Goal: Information Seeking & Learning: Learn about a topic

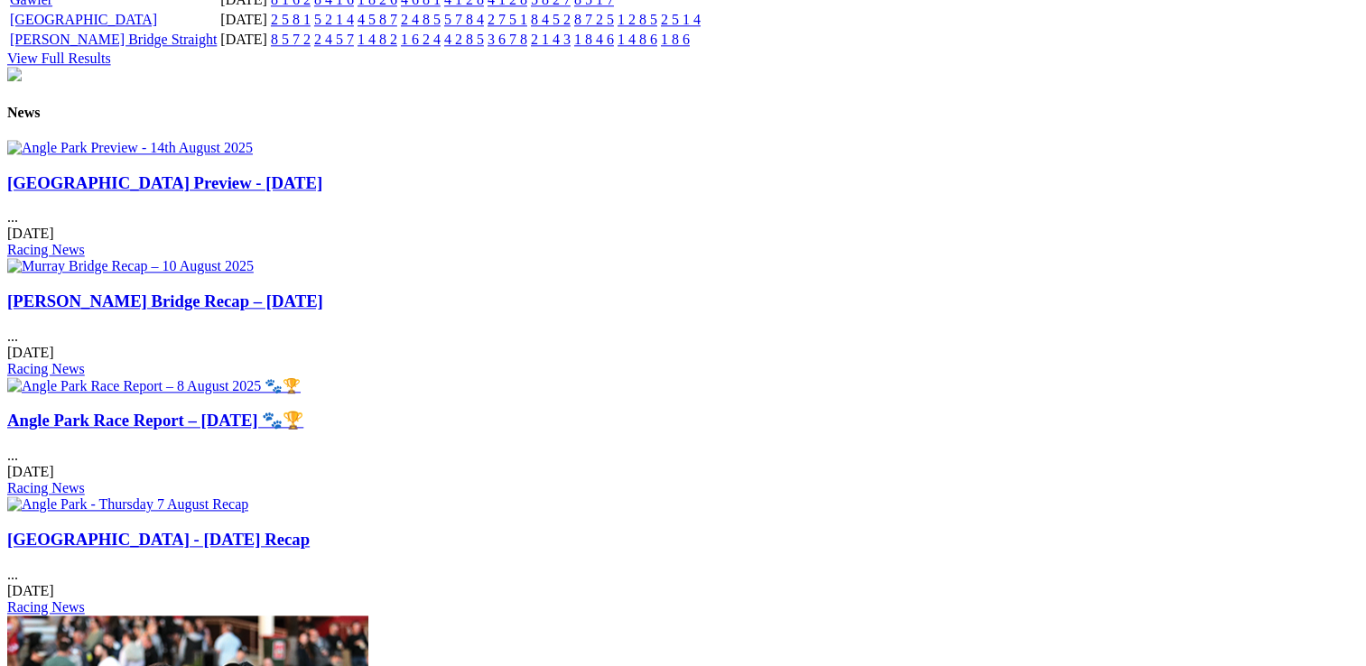
scroll to position [2257, 0]
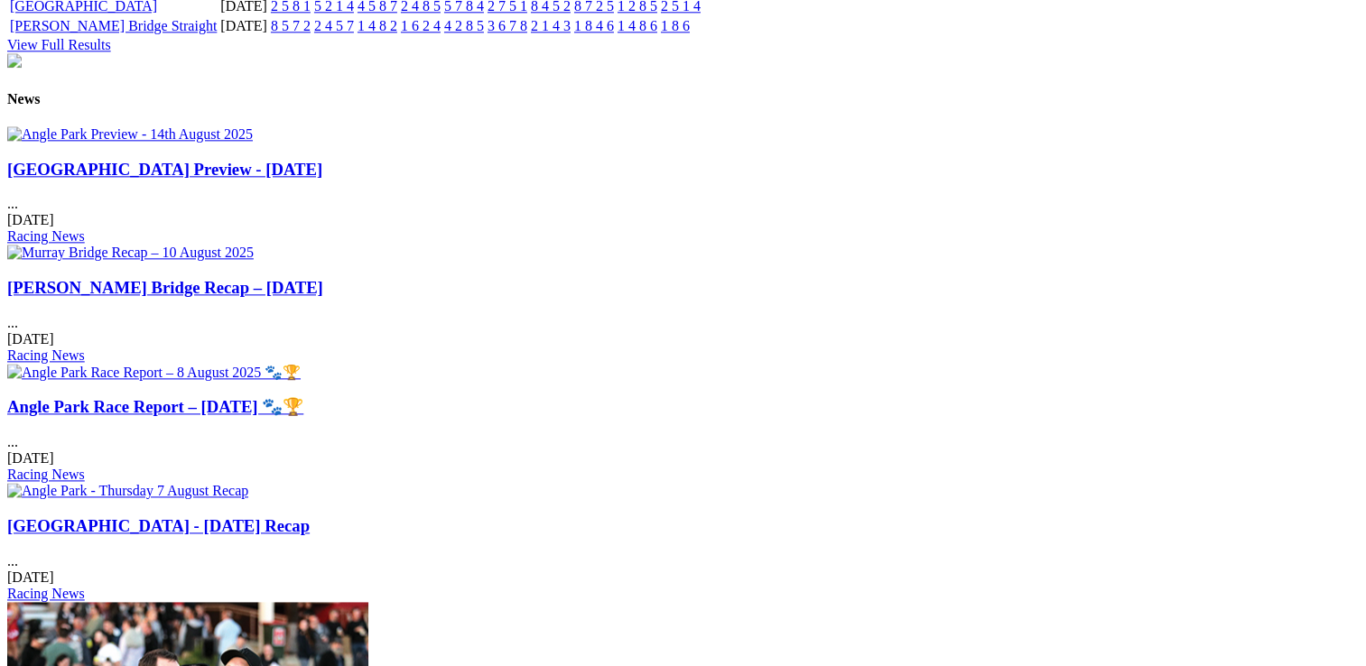
click at [224, 179] on link "[GEOGRAPHIC_DATA] Preview - [DATE]" at bounding box center [164, 169] width 315 height 19
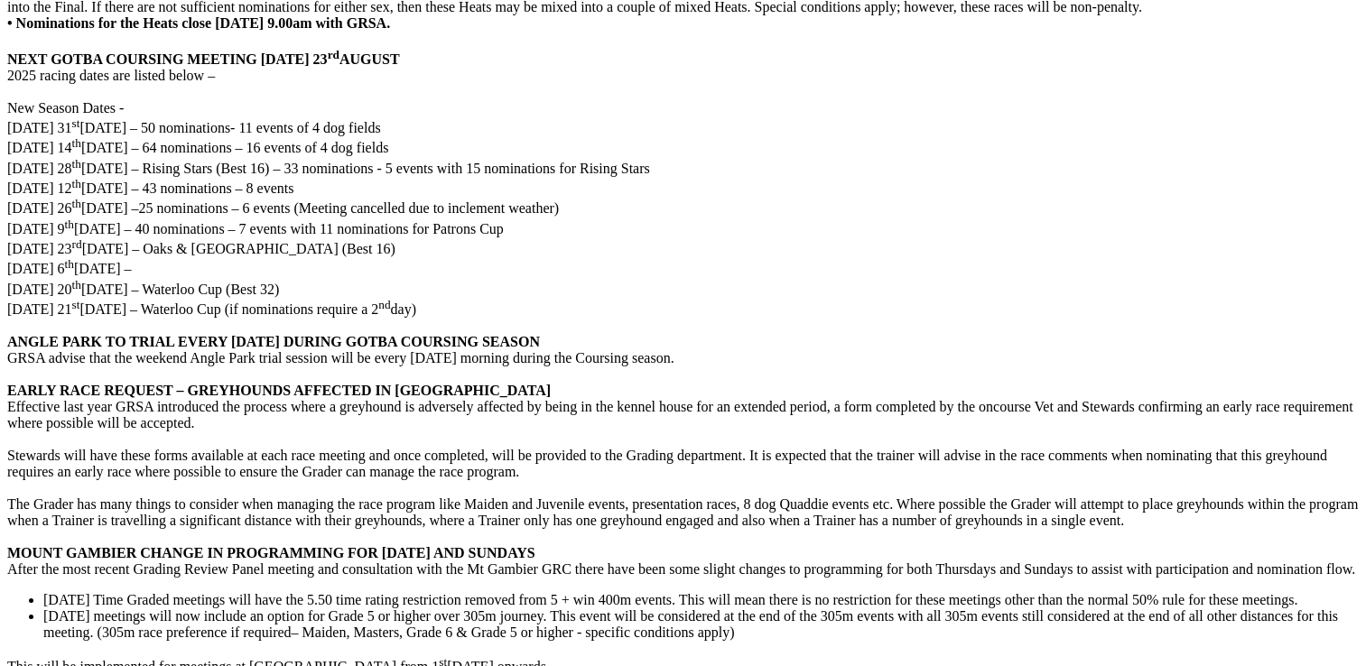
scroll to position [3973, 0]
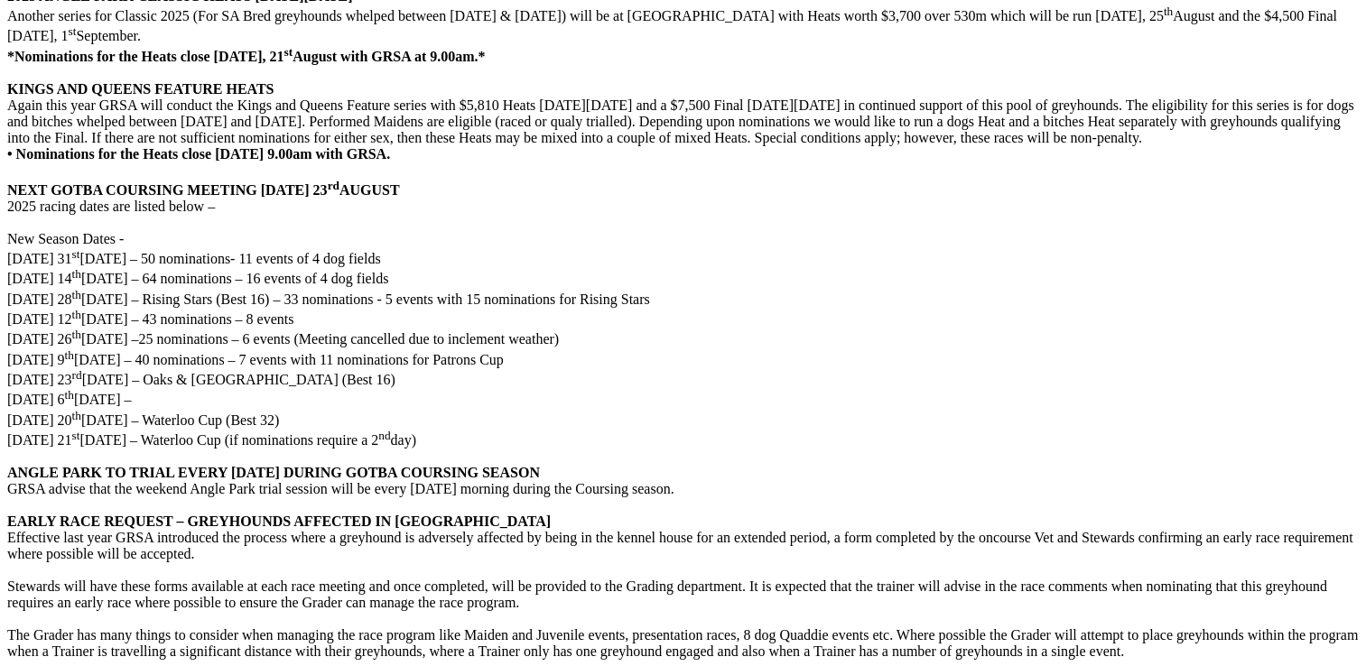
scroll to position [4017, 0]
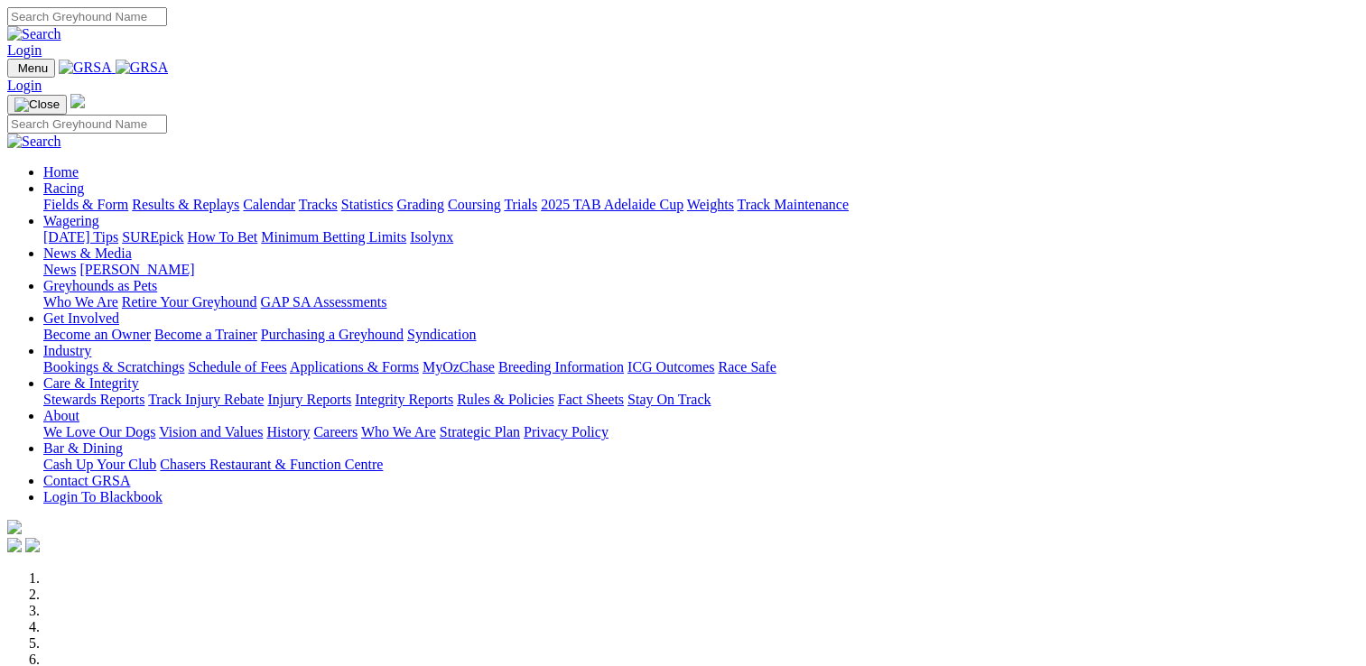
scroll to position [3792, 0]
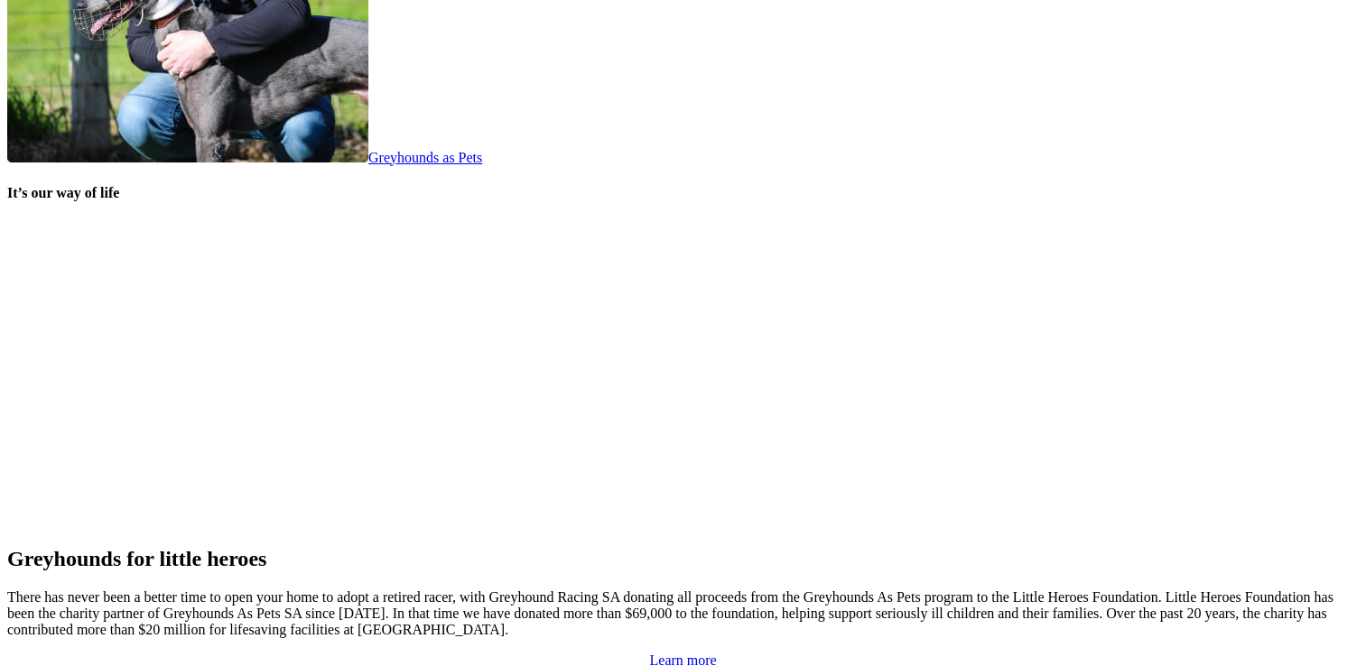
scroll to position [3792, 0]
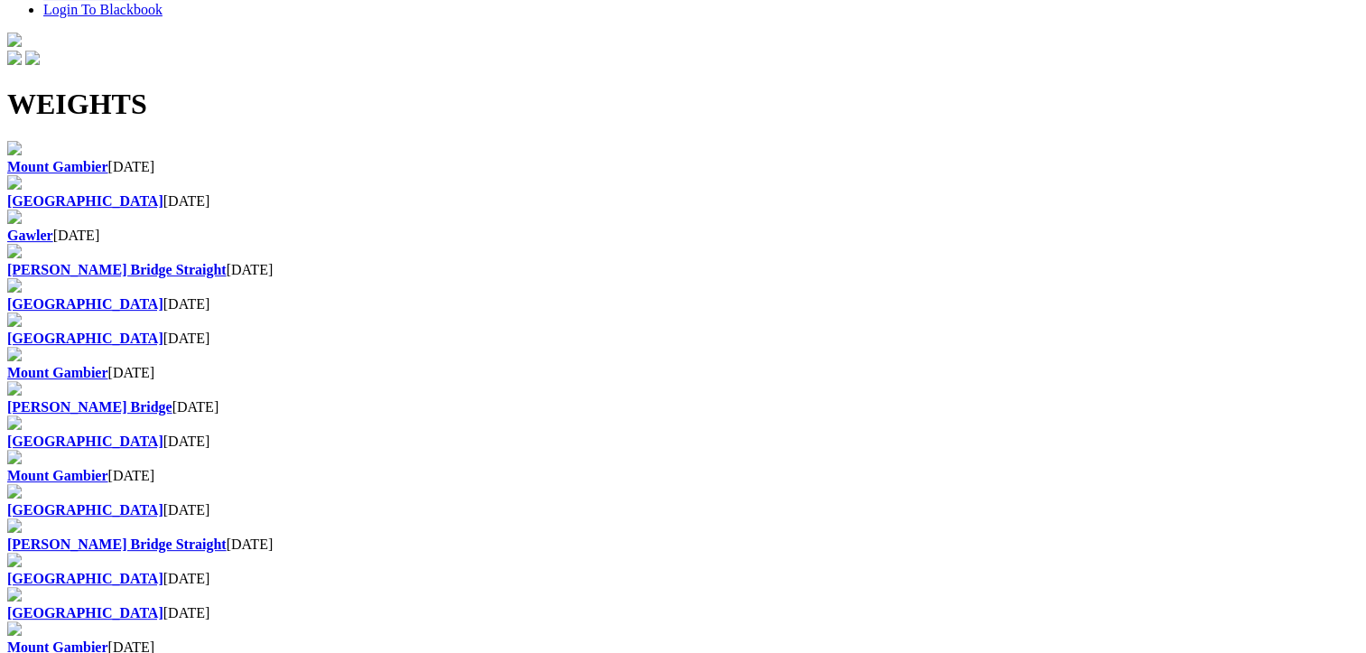
scroll to position [632, 0]
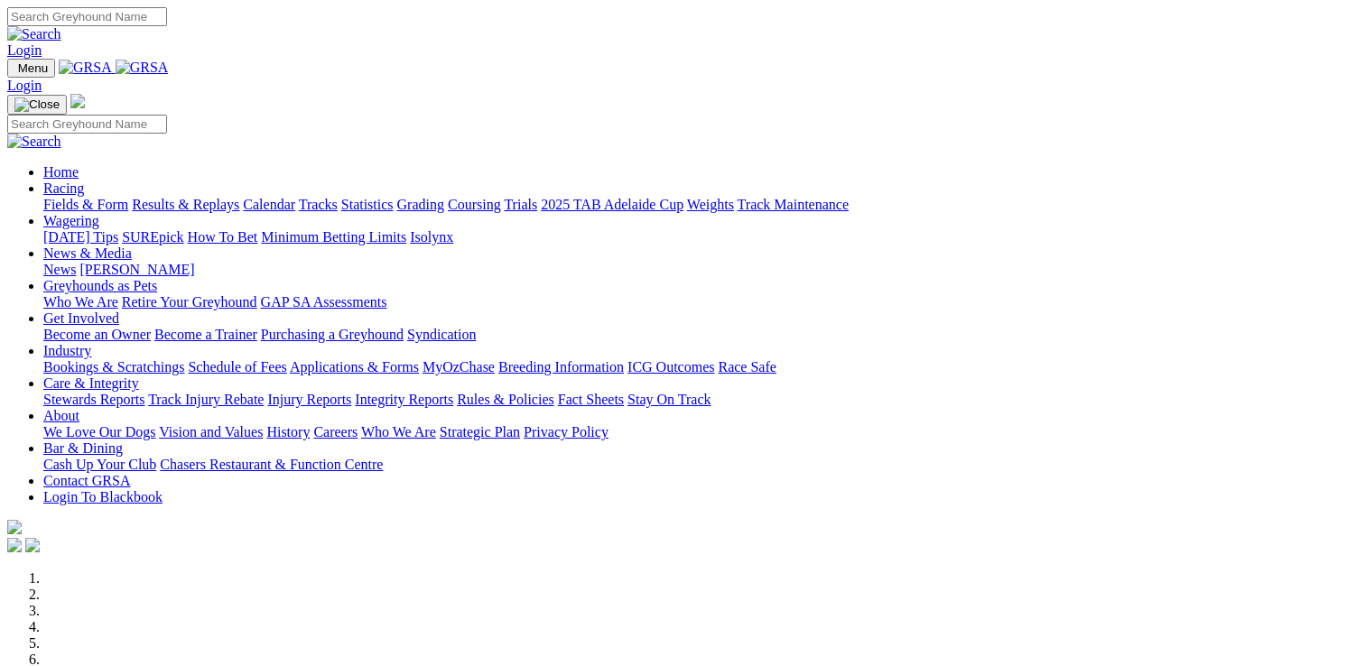
scroll to position [451, 0]
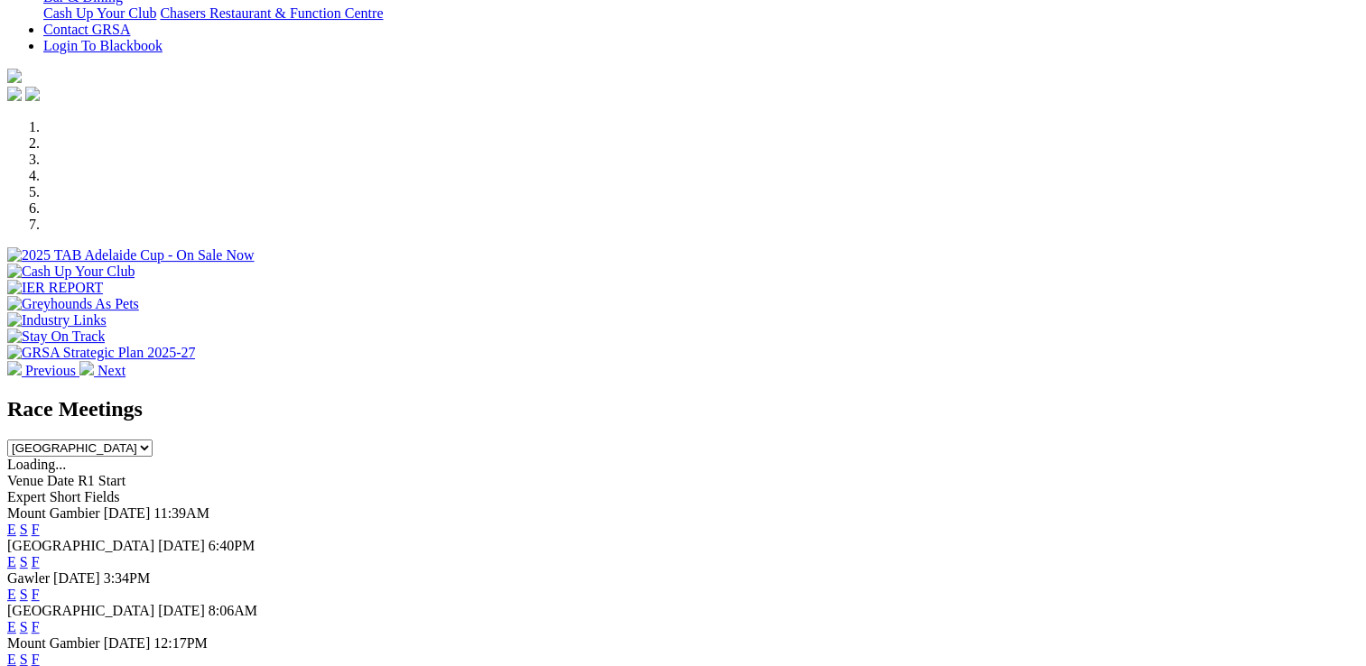
click at [40, 554] on link "F" at bounding box center [36, 561] width 8 height 15
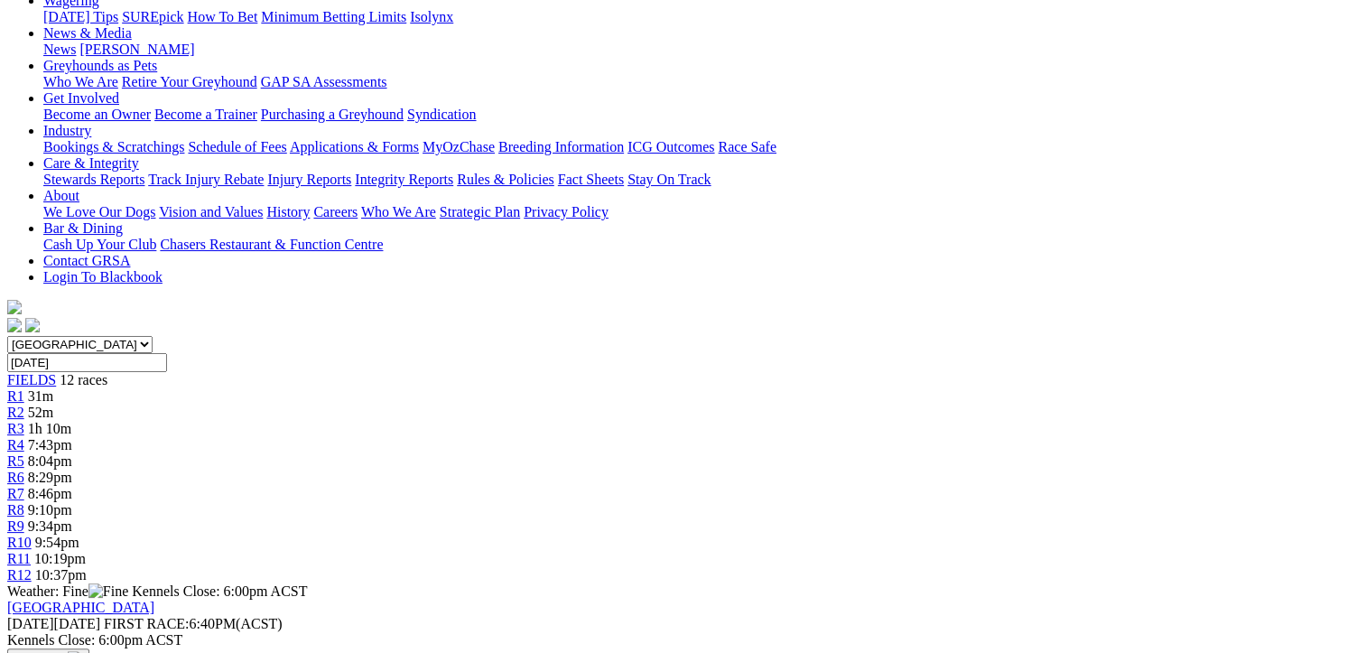
scroll to position [271, 0]
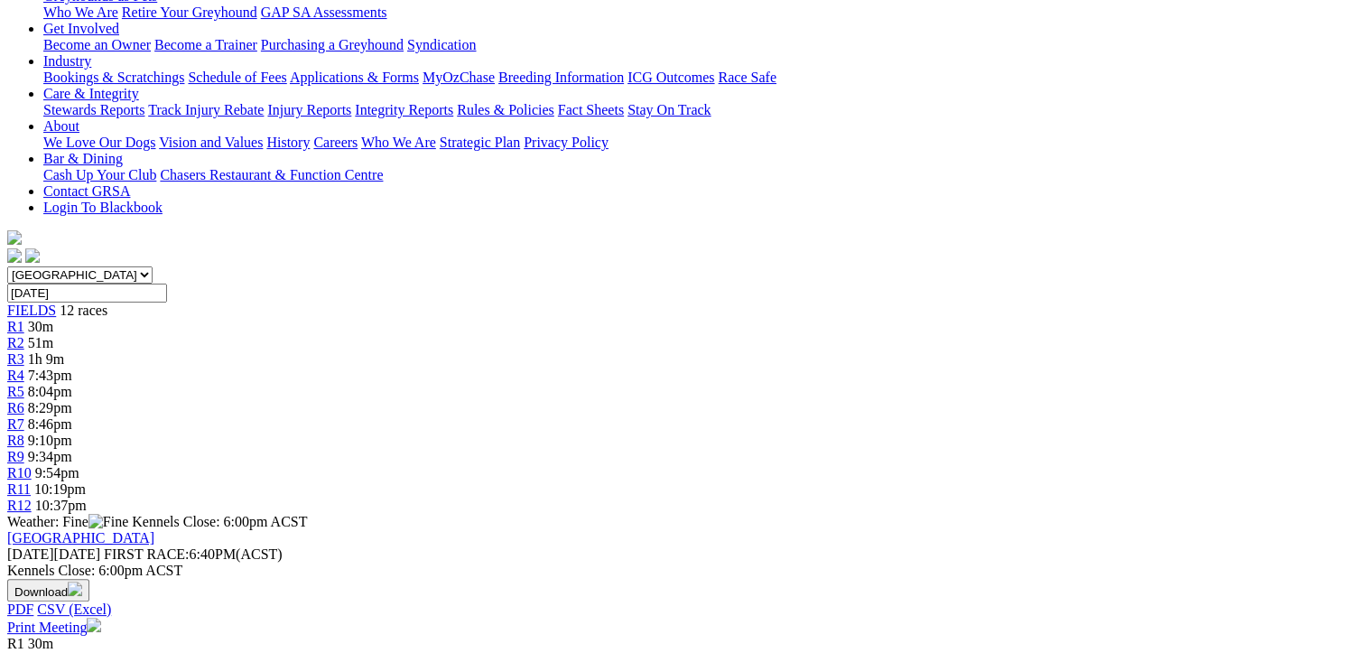
scroll to position [451, 0]
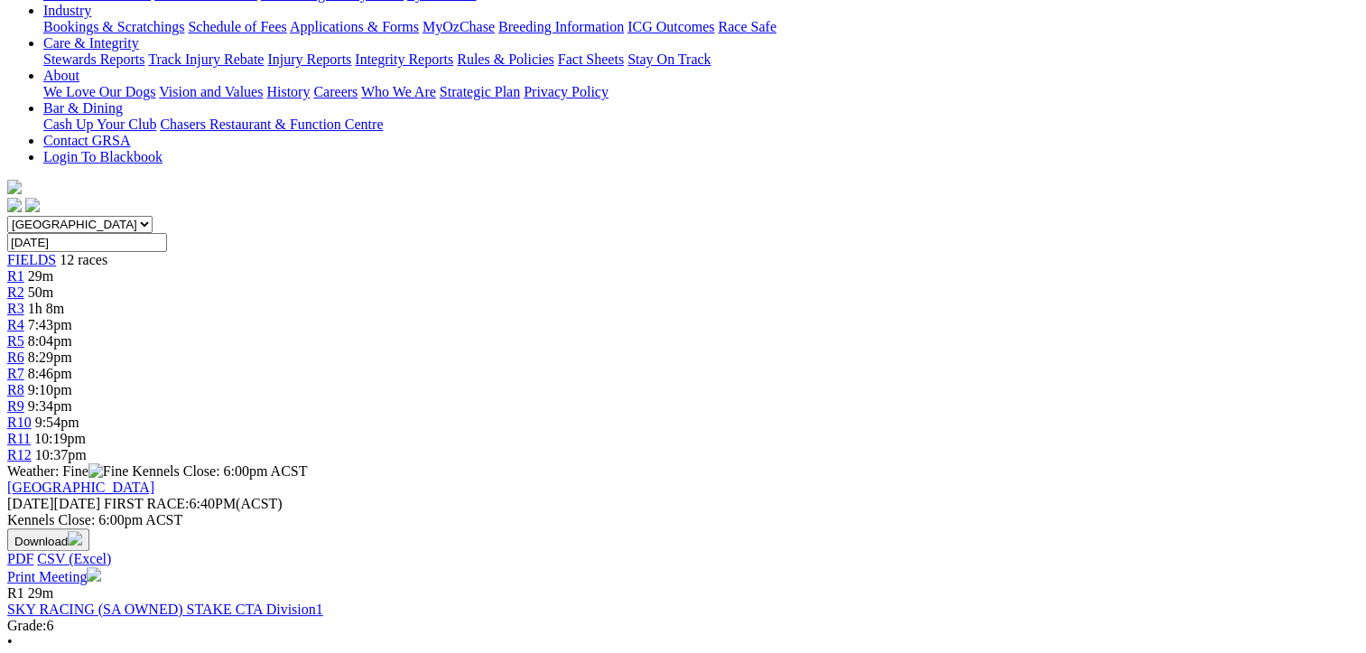
scroll to position [451, 0]
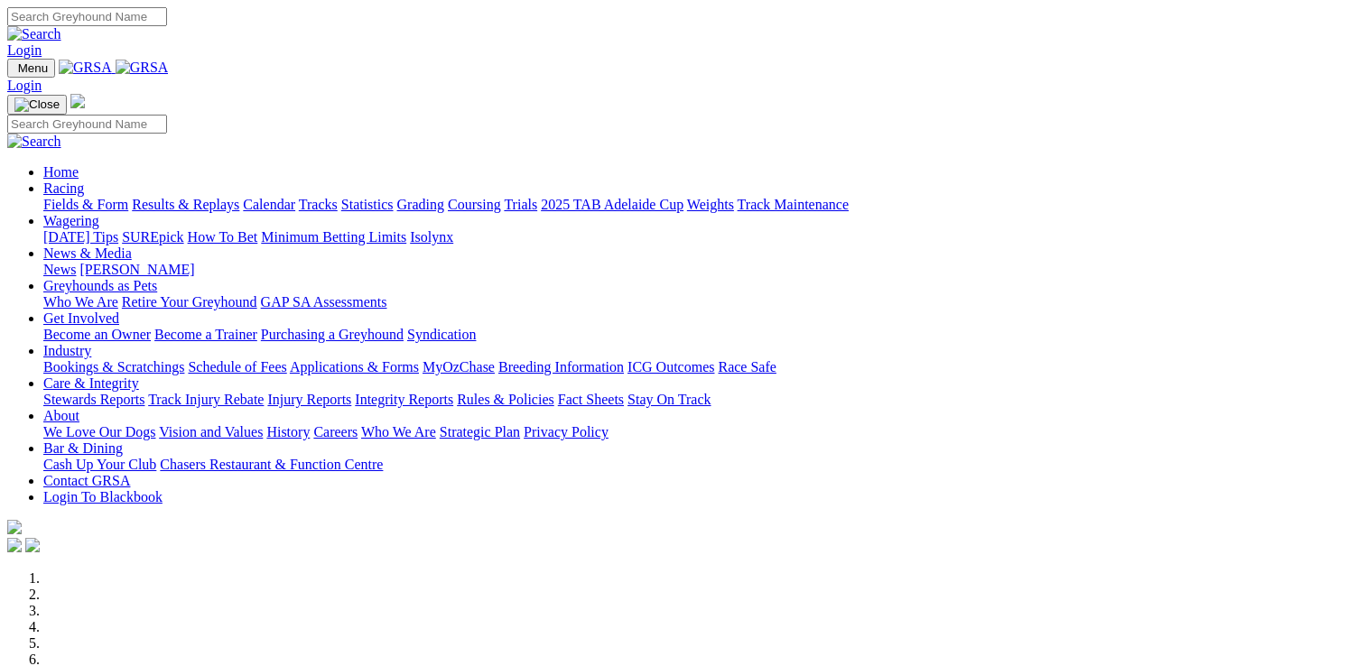
scroll to position [542, 0]
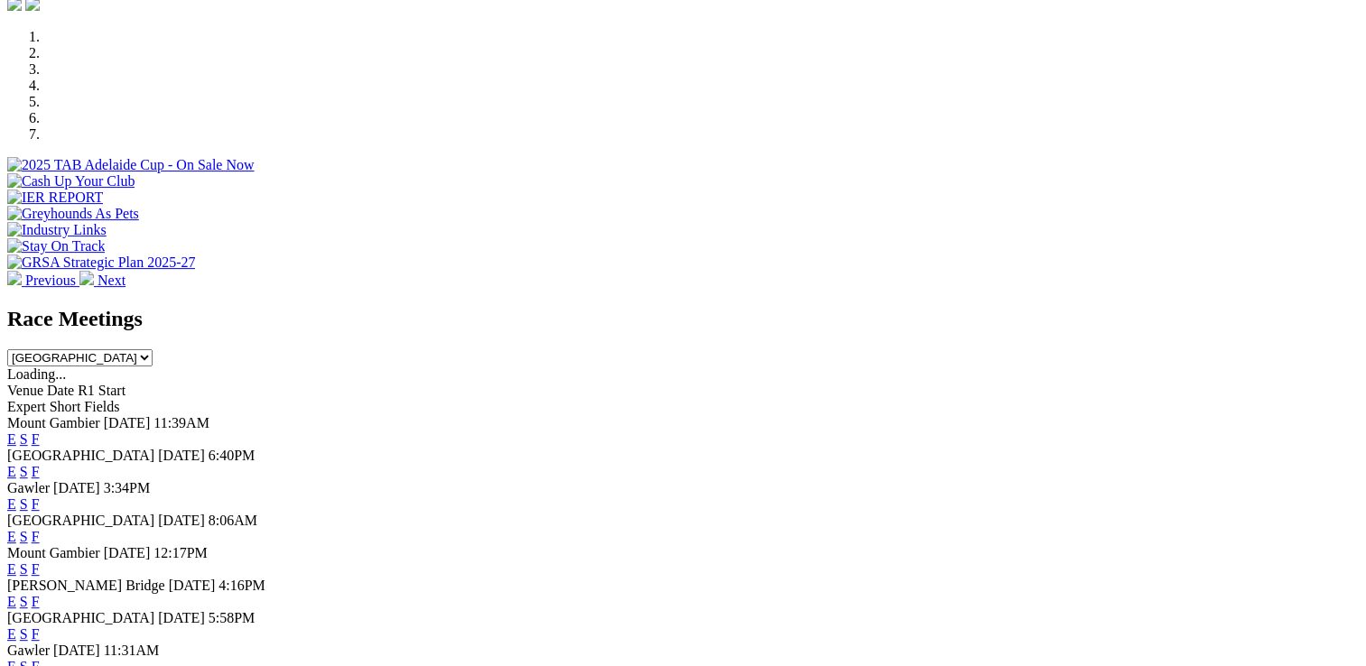
click at [40, 464] on link "F" at bounding box center [36, 471] width 8 height 15
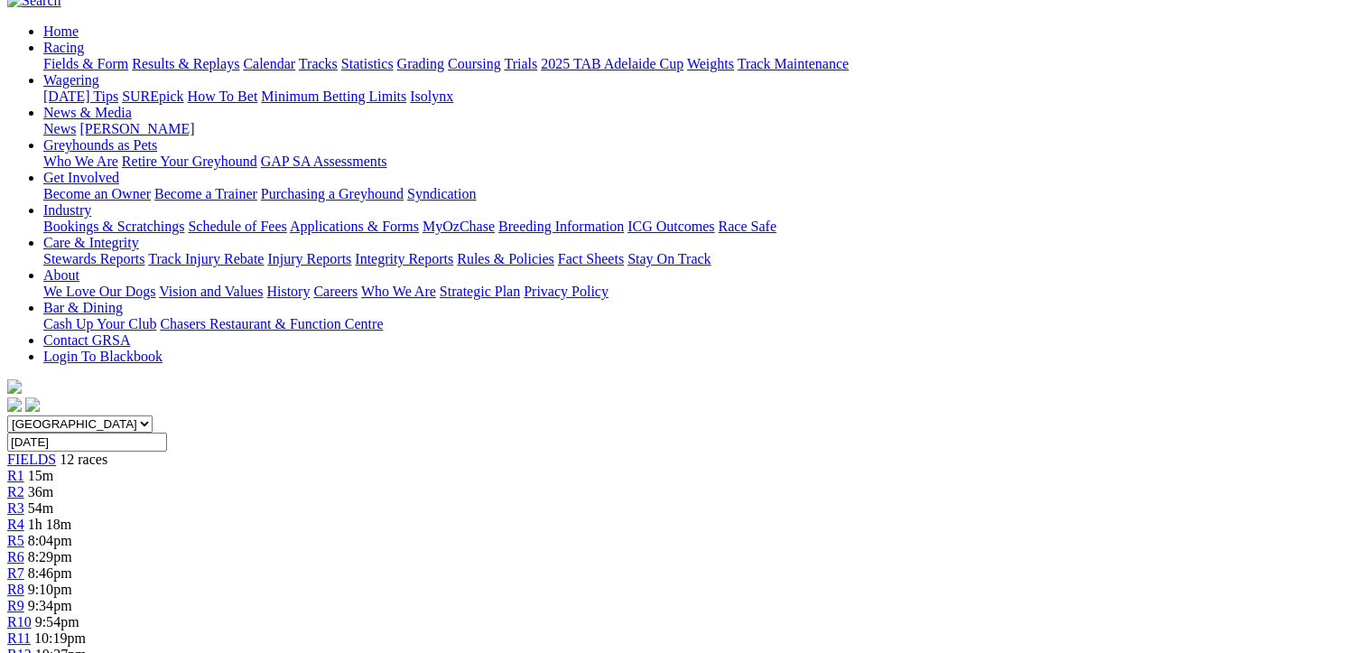
scroll to position [271, 0]
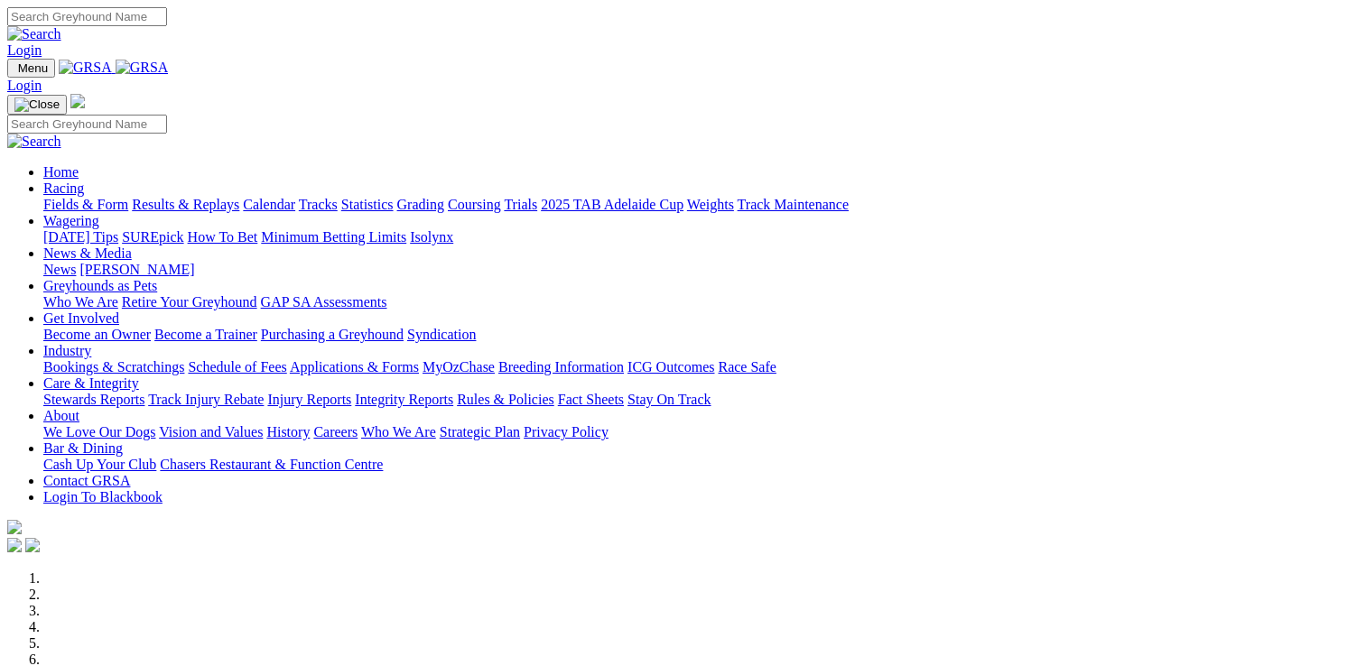
scroll to position [542, 0]
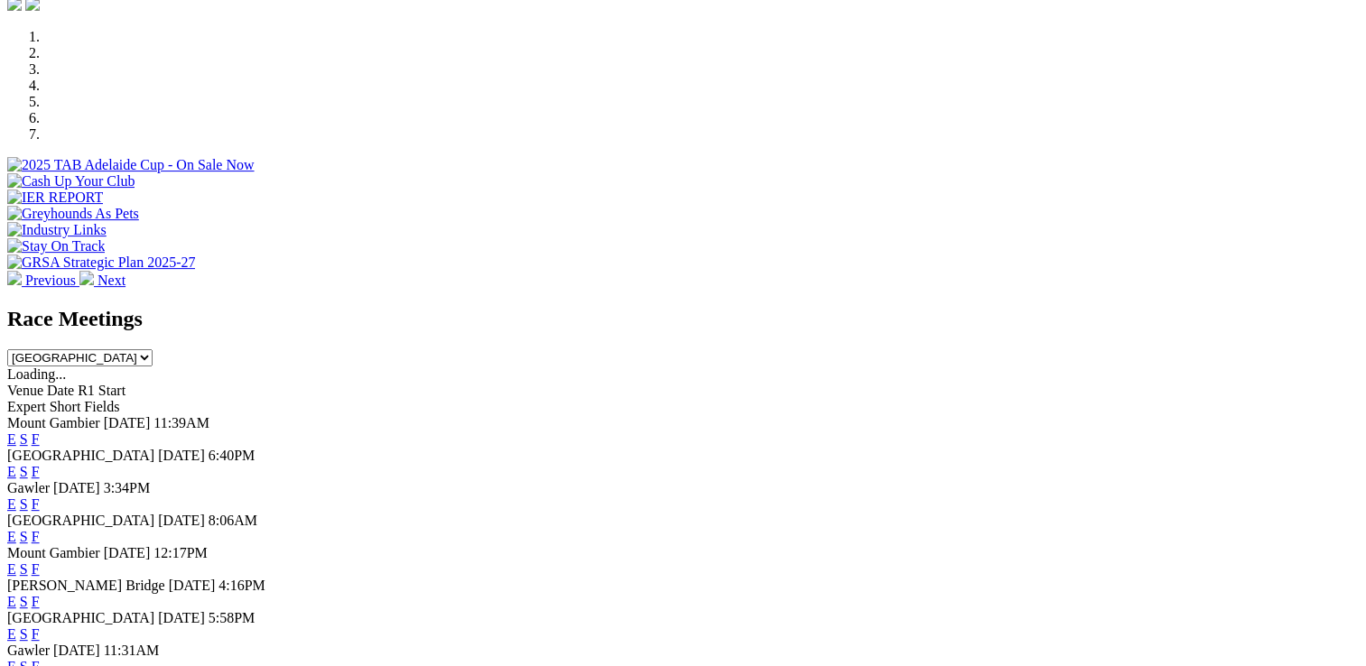
click at [40, 464] on link "F" at bounding box center [36, 471] width 8 height 15
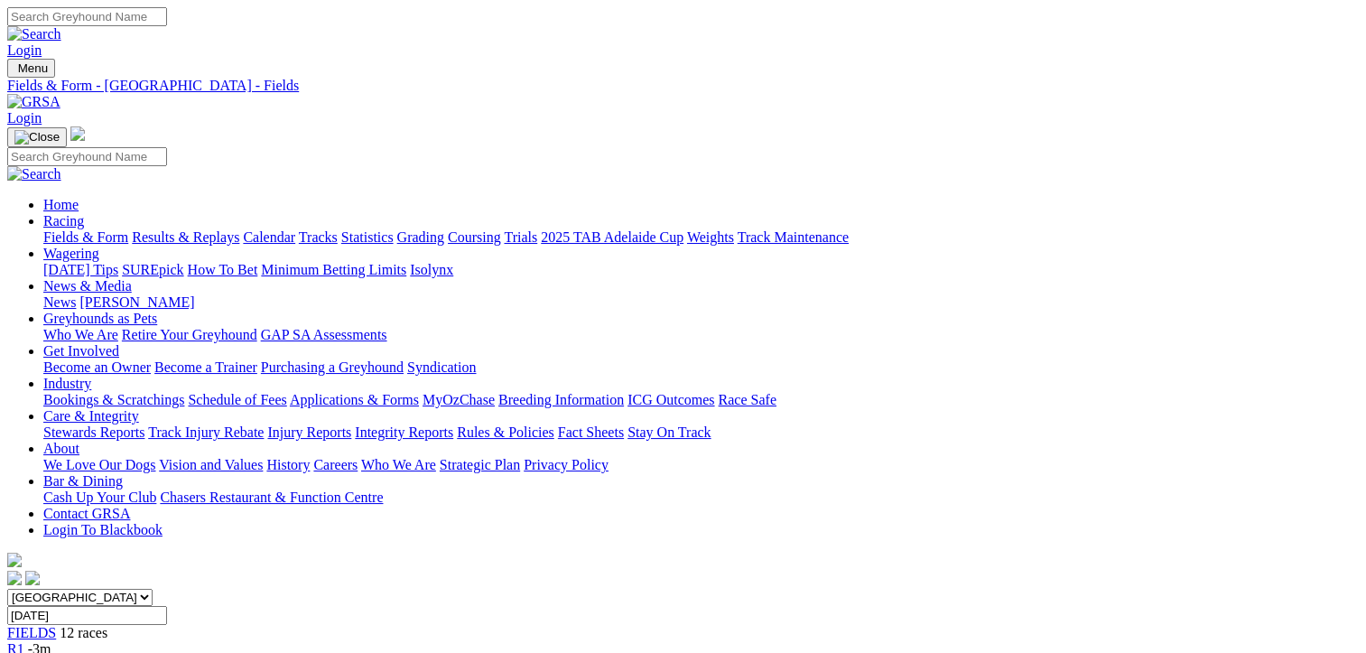
click at [51, 641] on span "-3m" at bounding box center [39, 648] width 23 height 15
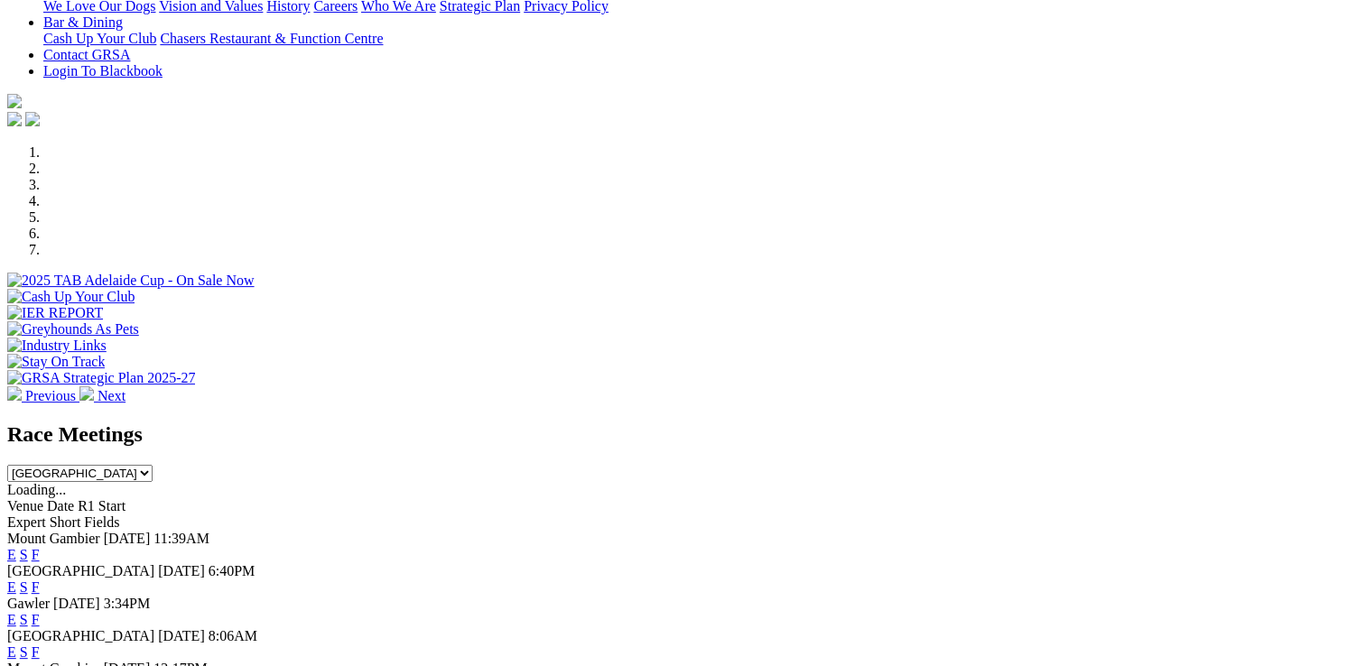
scroll to position [451, 0]
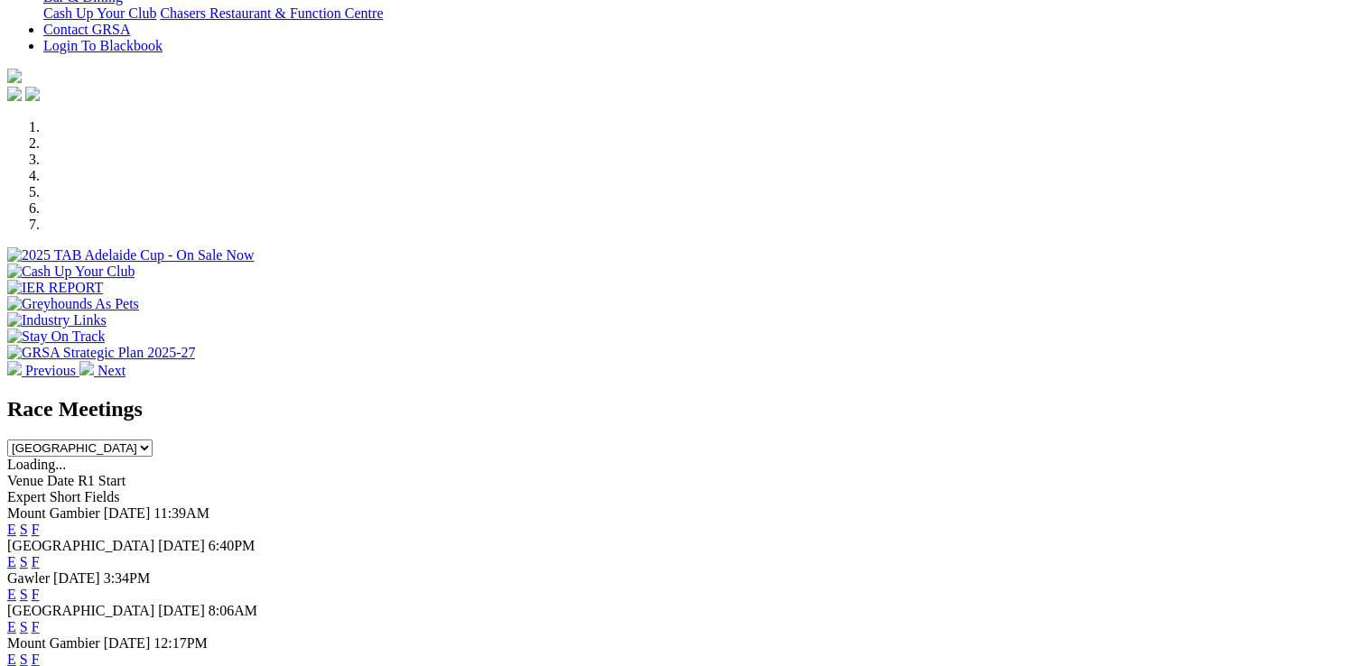
click at [40, 554] on link "F" at bounding box center [36, 561] width 8 height 15
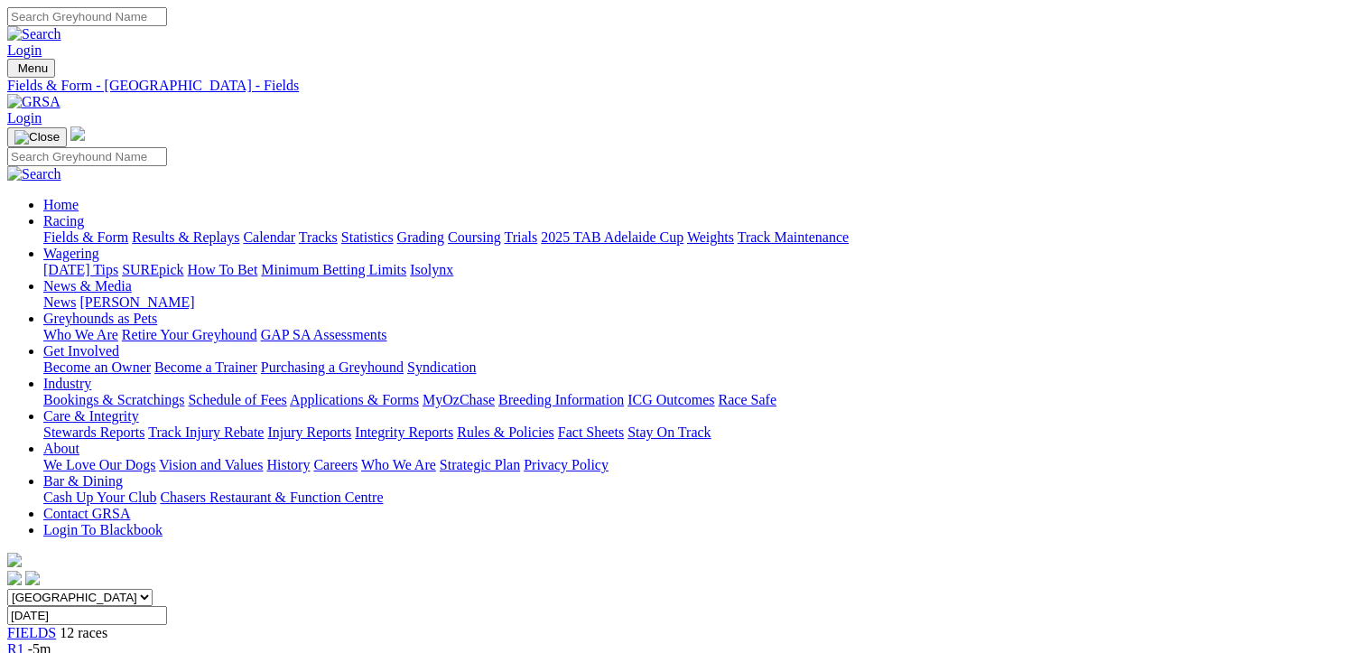
click at [24, 641] on span "R1" at bounding box center [15, 648] width 17 height 15
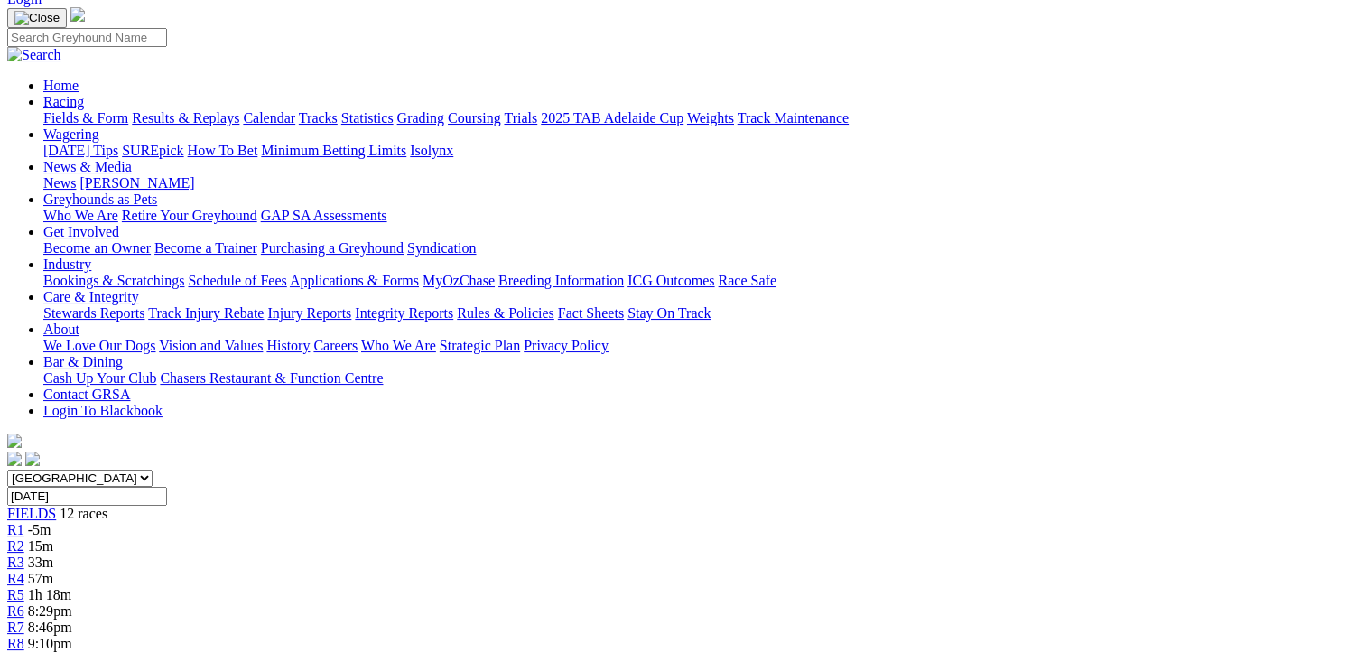
scroll to position [90, 0]
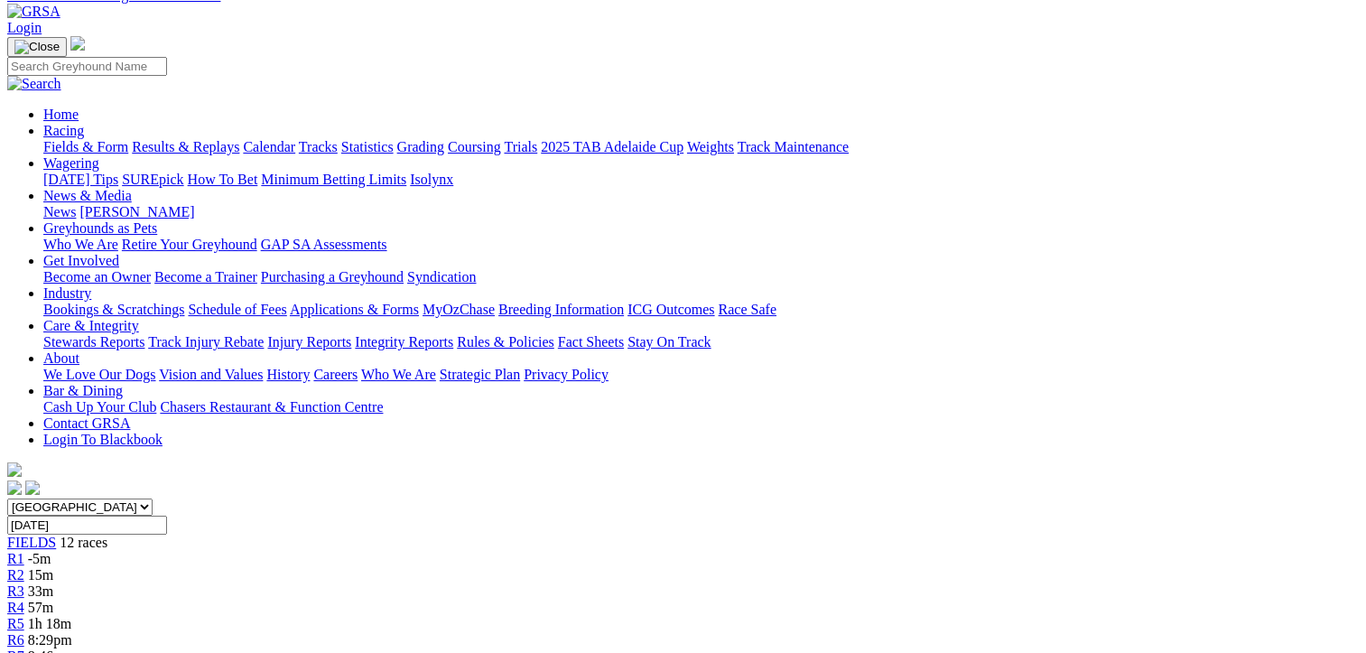
click at [24, 551] on span "R1" at bounding box center [15, 558] width 17 height 15
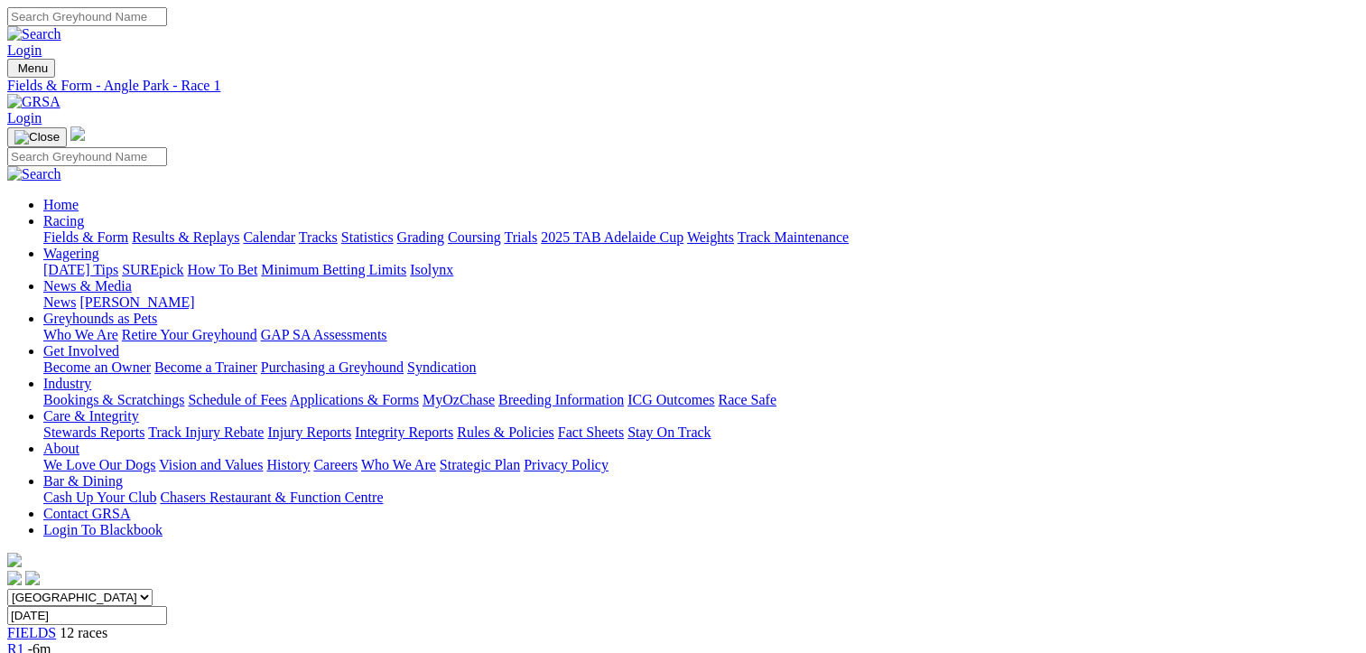
click at [24, 652] on link "R2" at bounding box center [15, 664] width 17 height 15
click at [24, 652] on span "R2" at bounding box center [15, 664] width 17 height 15
click at [24, 641] on span "R1" at bounding box center [15, 648] width 17 height 15
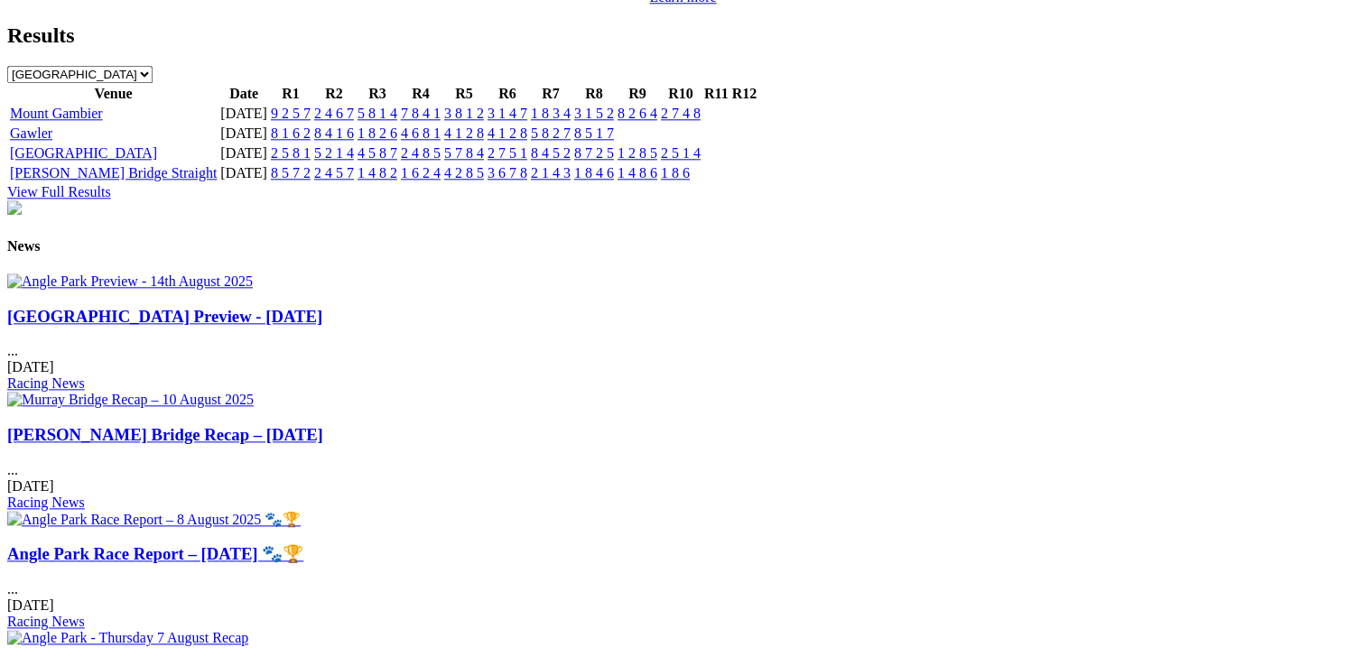
scroll to position [2077, 0]
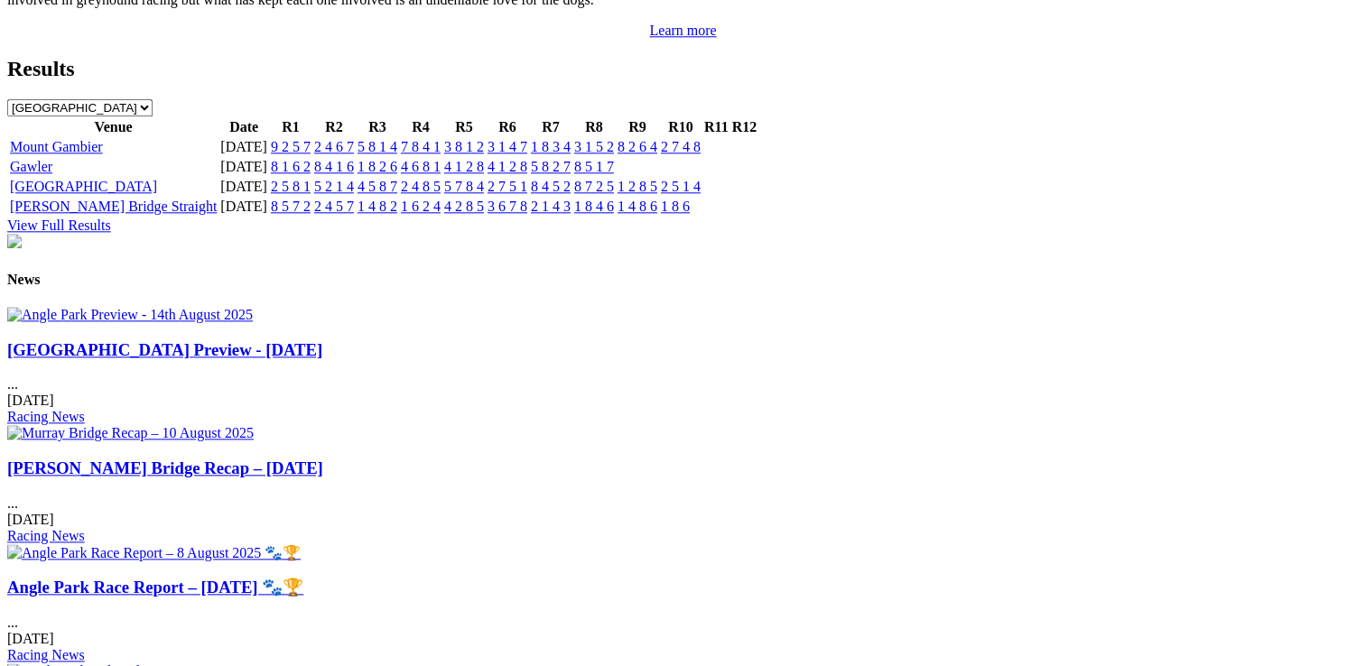
click at [301, 544] on img at bounding box center [153, 552] width 293 height 17
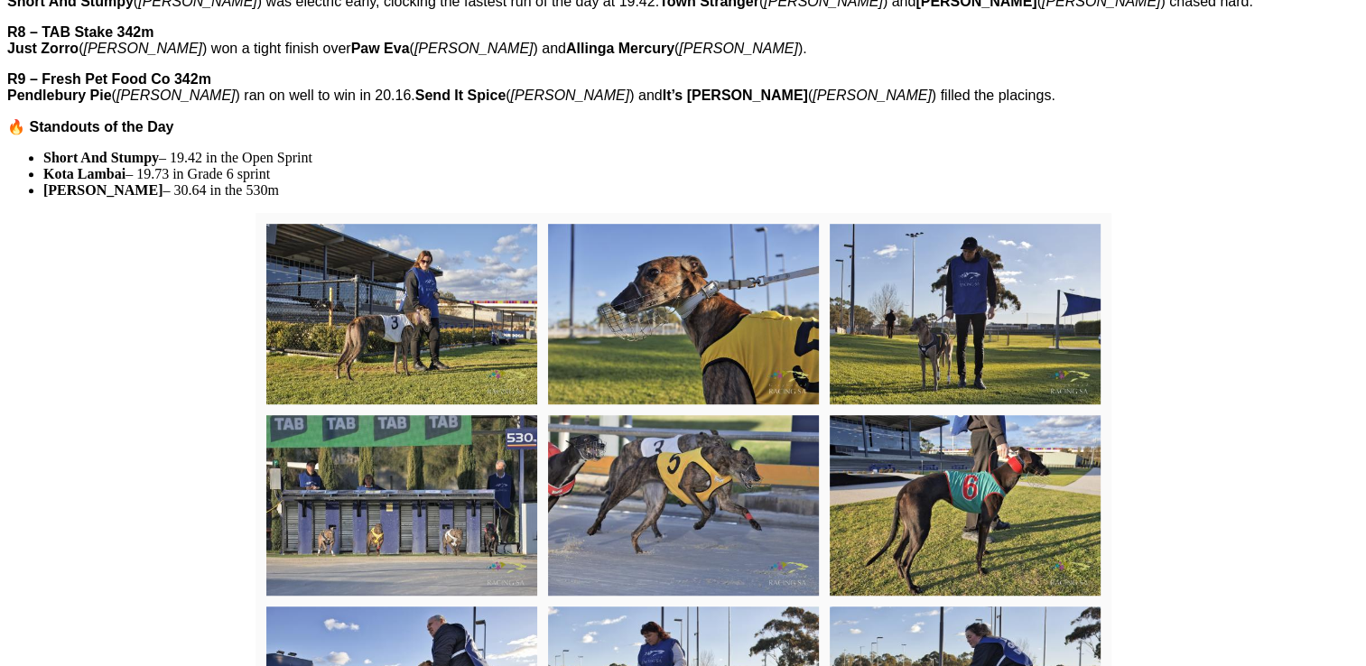
scroll to position [1084, 0]
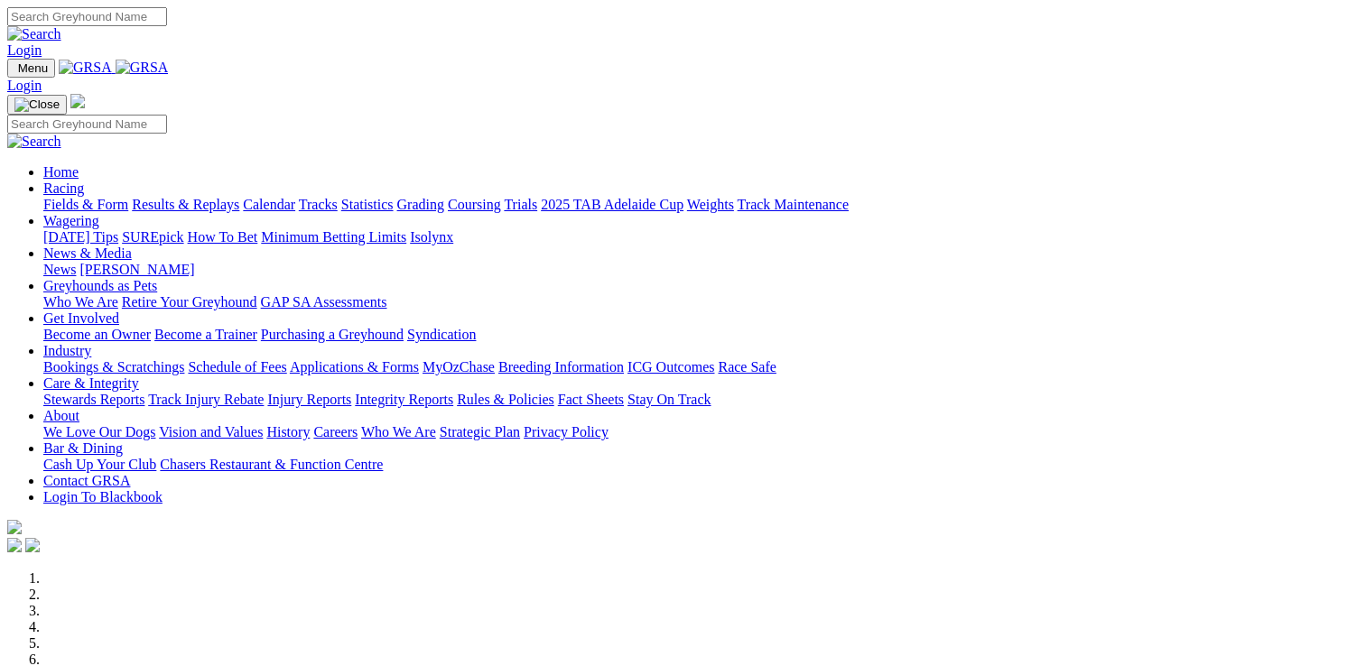
scroll to position [451, 0]
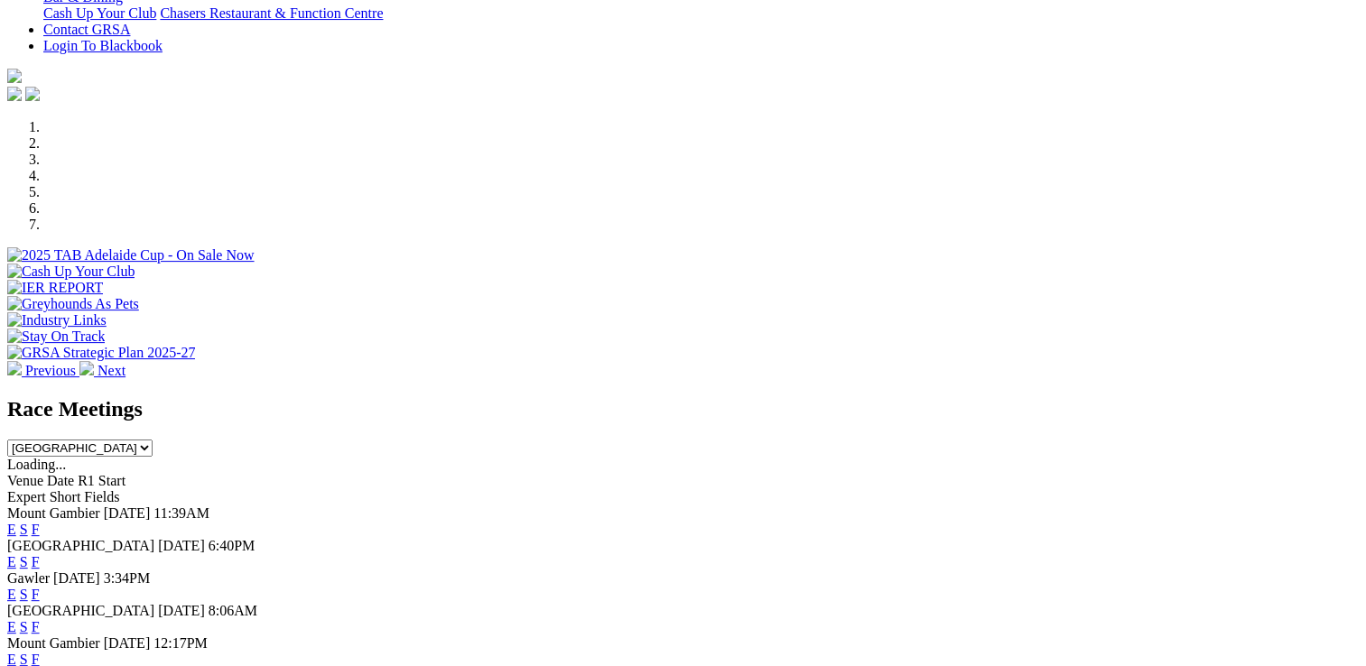
click at [205, 538] on span "[DATE]" at bounding box center [181, 545] width 47 height 15
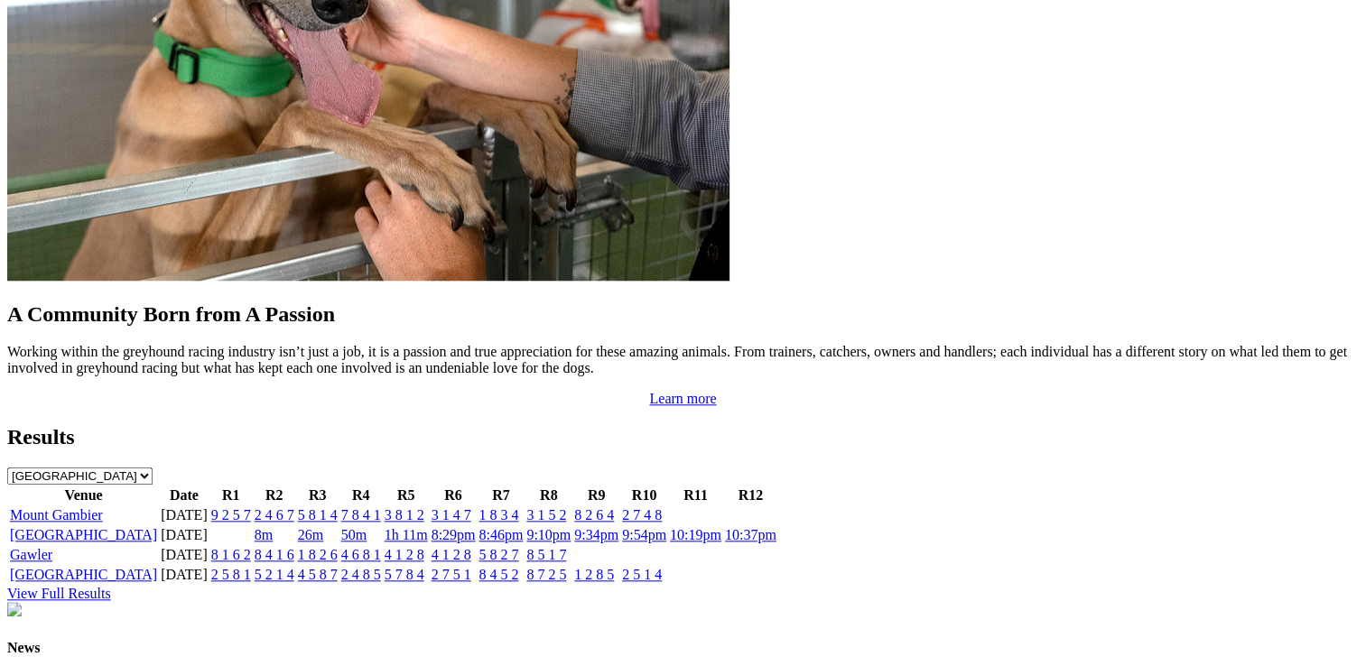
scroll to position [1716, 0]
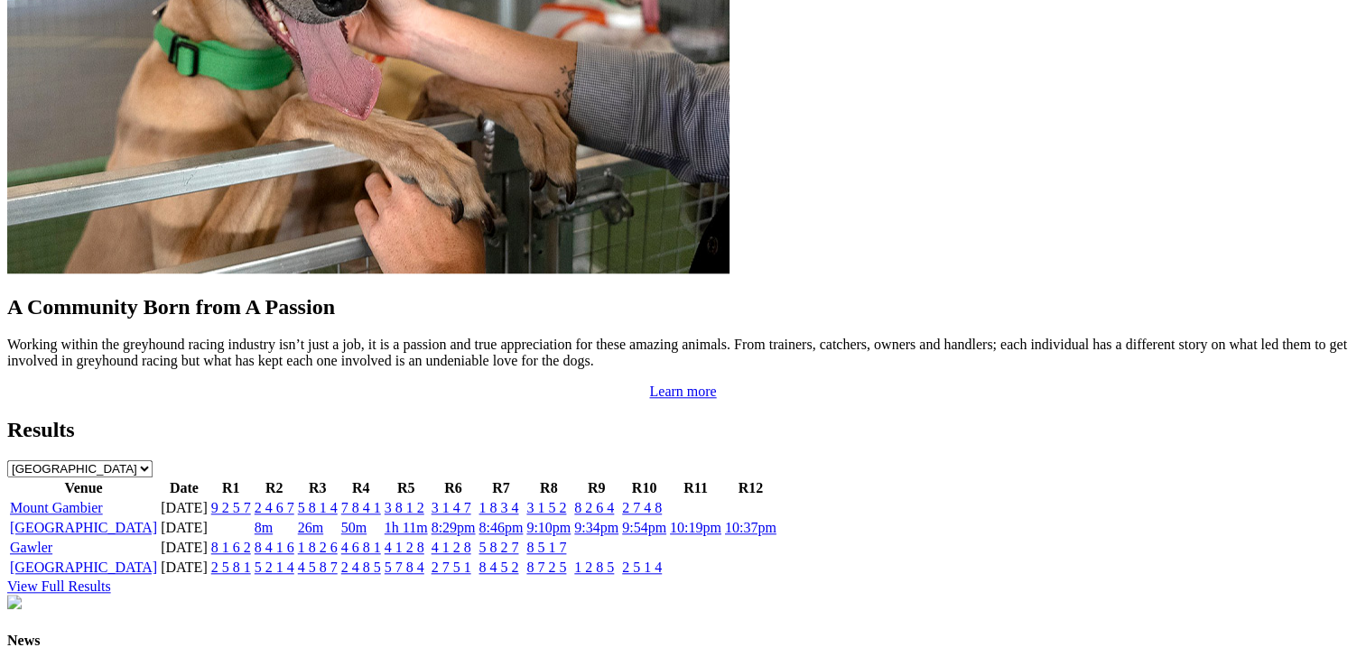
click at [252, 519] on td at bounding box center [231, 528] width 42 height 18
drag, startPoint x: 377, startPoint y: 335, endPoint x: 370, endPoint y: 327, distance: 10.3
click at [252, 519] on td at bounding box center [231, 528] width 42 height 18
click at [157, 520] on link "[GEOGRAPHIC_DATA]" at bounding box center [83, 527] width 147 height 15
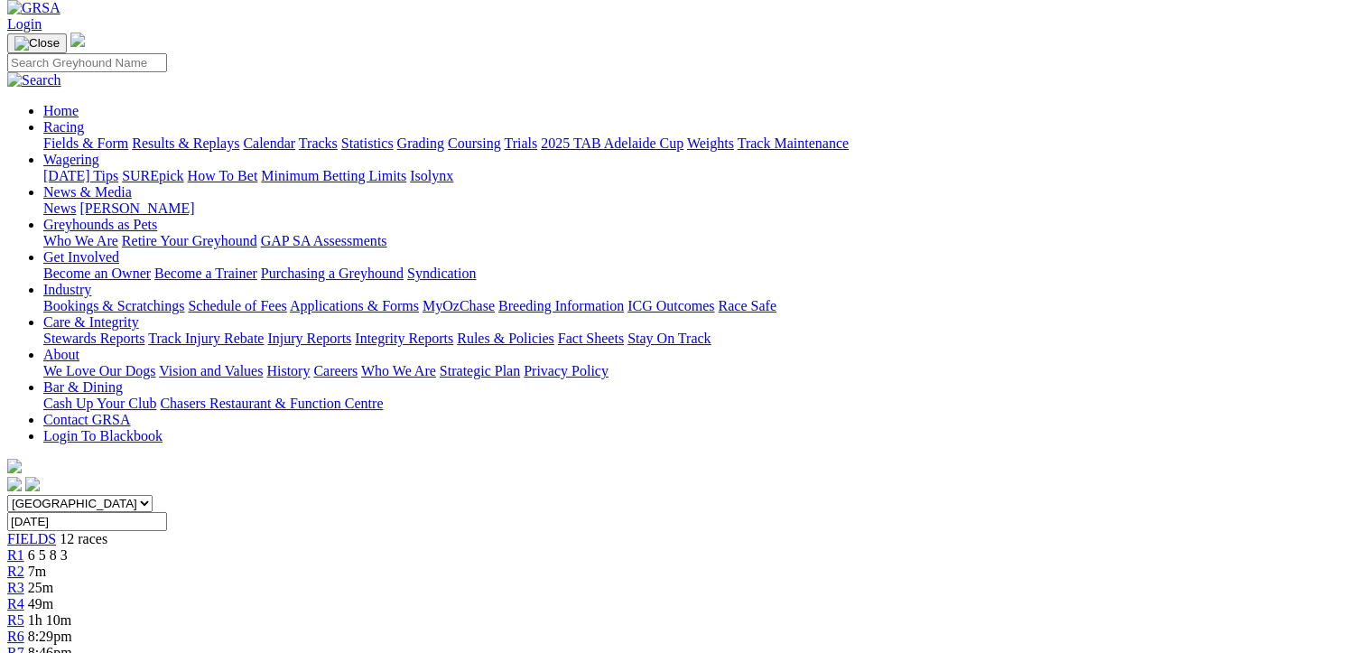
scroll to position [90, 0]
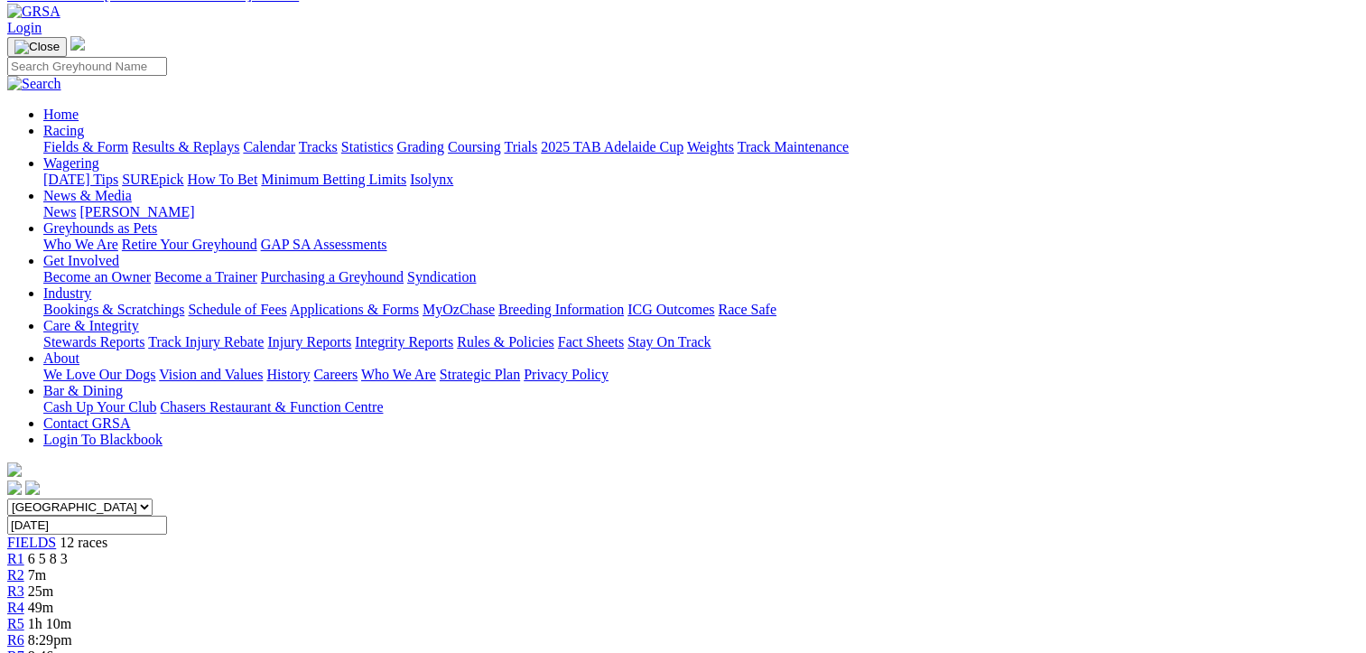
click at [24, 551] on span "R1" at bounding box center [15, 558] width 17 height 15
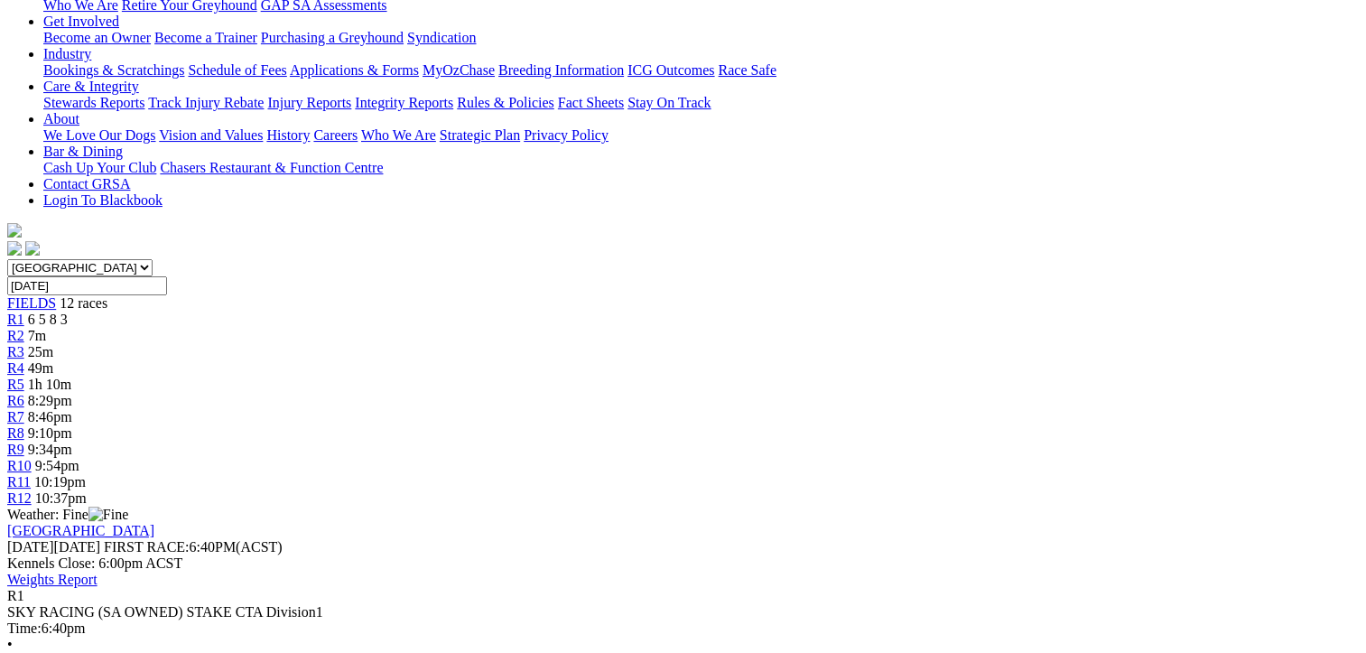
scroll to position [361, 0]
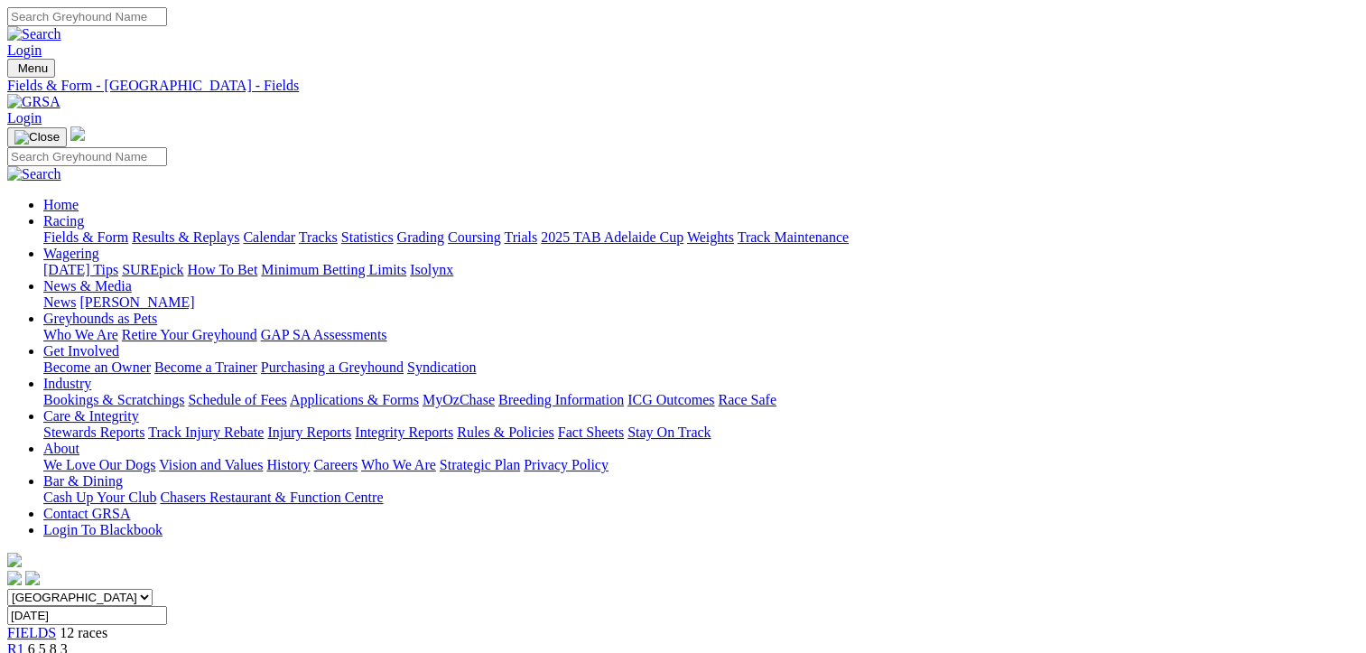
scroll to position [181, 0]
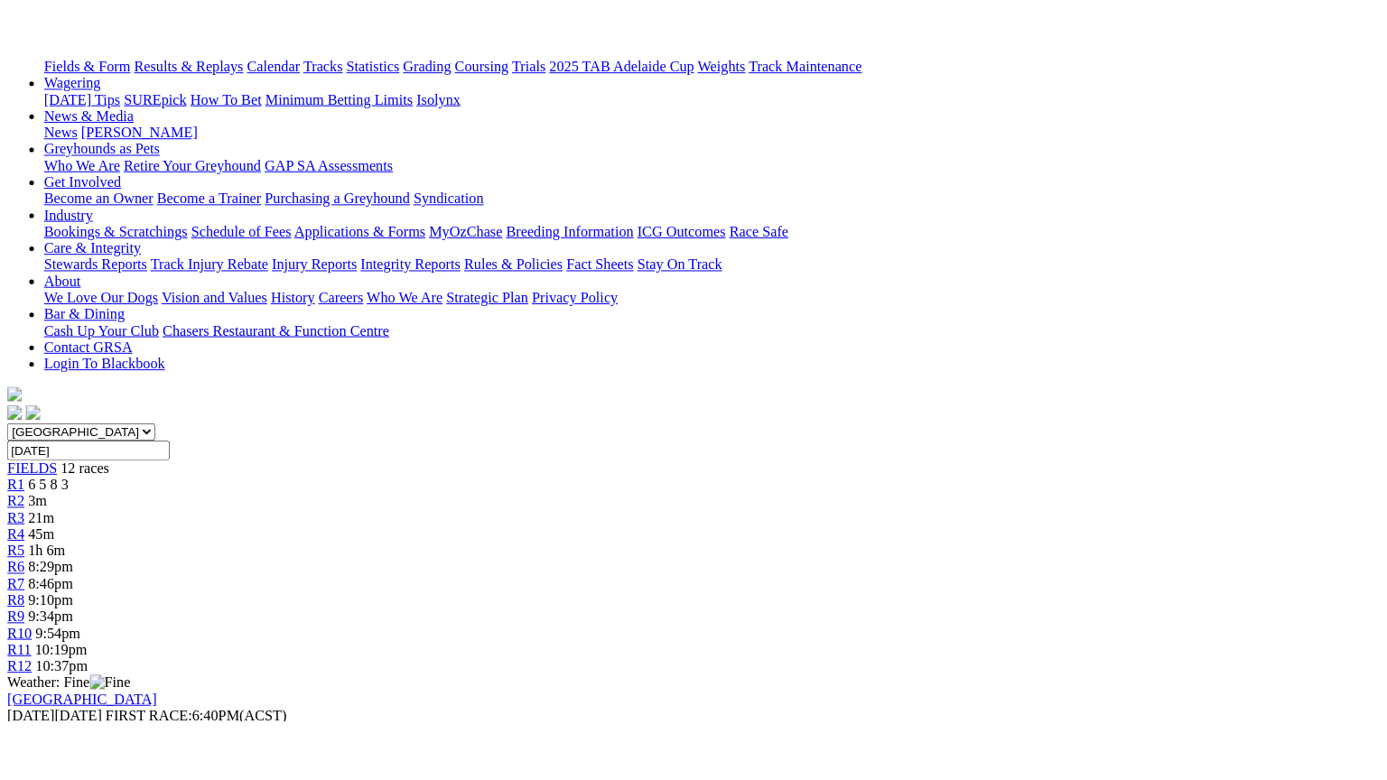
scroll to position [271, 0]
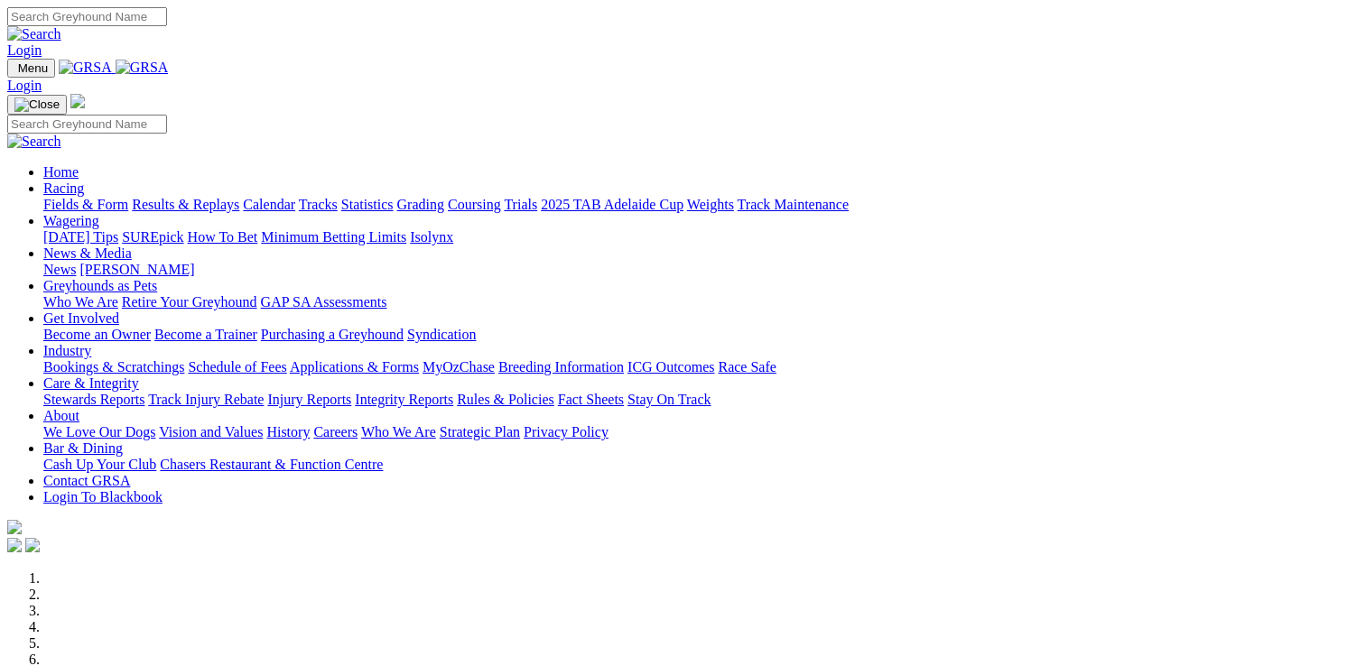
scroll to position [451, 0]
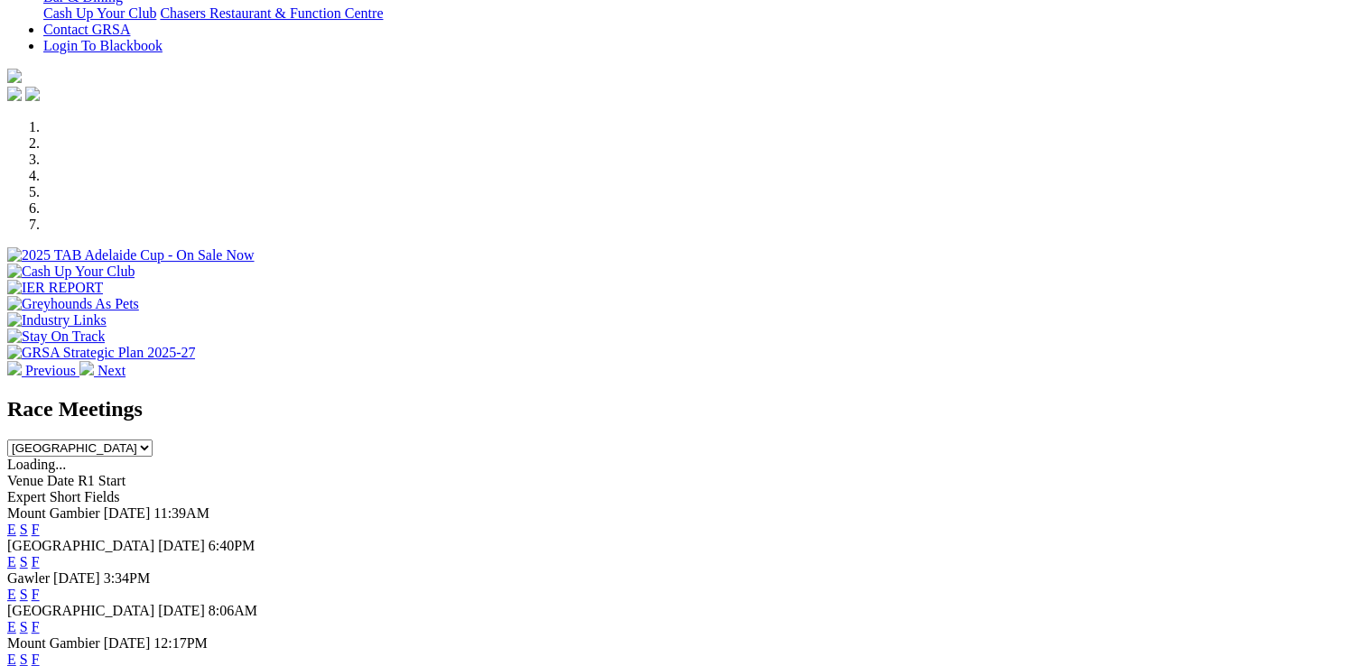
click at [40, 554] on link "F" at bounding box center [36, 561] width 8 height 15
